Goal: Transaction & Acquisition: Purchase product/service

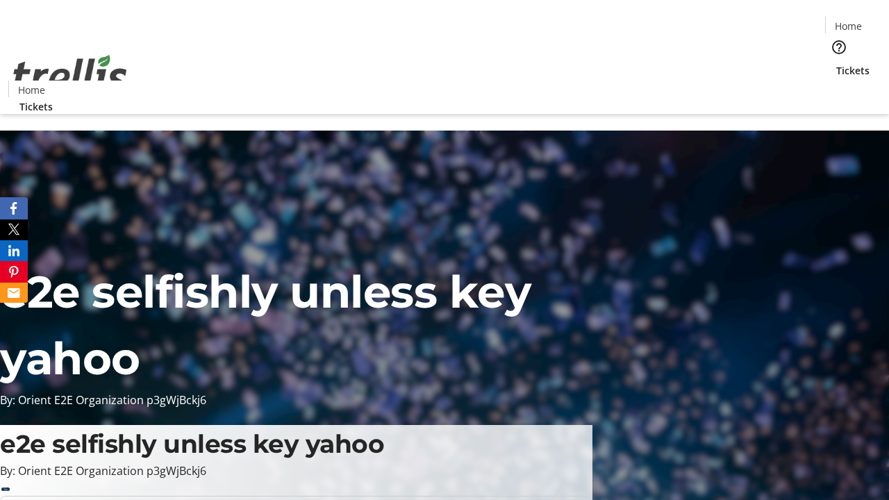
click at [836, 63] on span "Tickets" at bounding box center [852, 70] width 33 height 15
